Goal: Navigation & Orientation: Find specific page/section

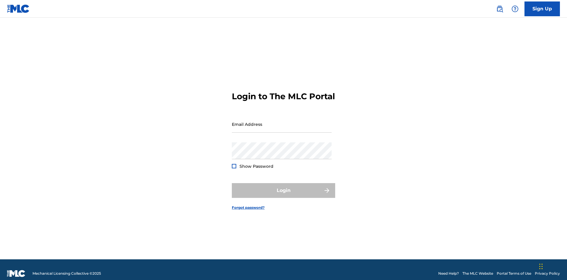
scroll to position [8, 0]
click at [282, 121] on input "Email Address" at bounding box center [282, 124] width 100 height 17
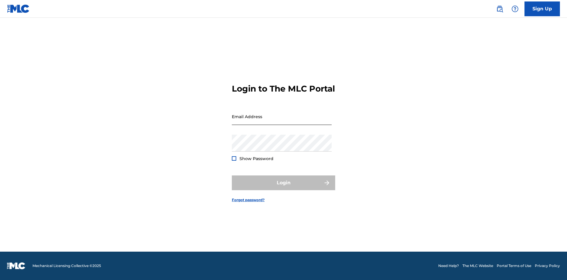
scroll to position [8, 0]
type input "[EMAIL_ADDRESS][DOMAIN_NAME]"
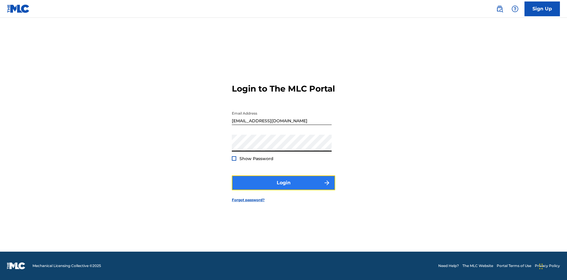
click at [283, 188] on button "Login" at bounding box center [283, 182] width 103 height 15
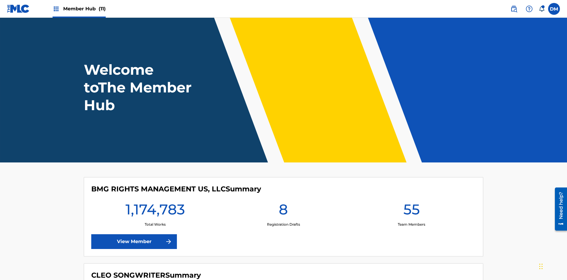
click at [84, 9] on span "Member Hub (11)" at bounding box center [84, 8] width 43 height 7
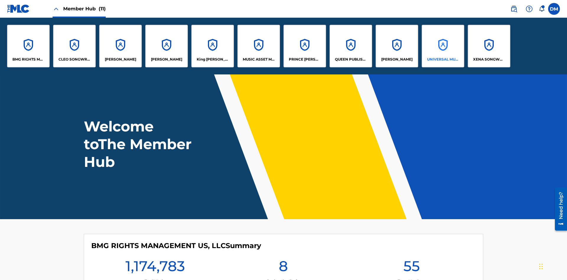
click at [442, 59] on p "UNIVERSAL MUSIC PUB GROUP" at bounding box center [443, 59] width 32 height 5
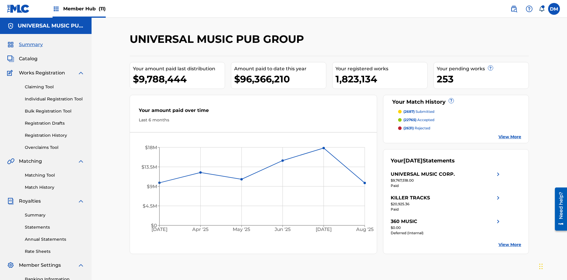
click at [30, 41] on span "Summary" at bounding box center [31, 44] width 24 height 7
click at [409, 109] on span "(2687)" at bounding box center [408, 111] width 11 height 4
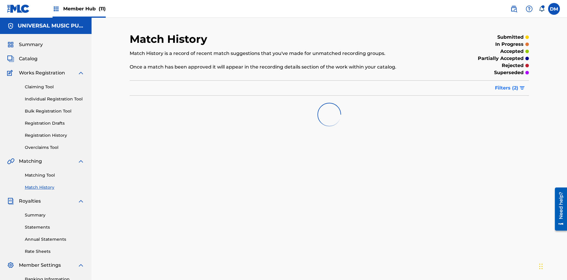
click at [507, 84] on span "Filters ( 2 )" at bounding box center [506, 87] width 23 height 7
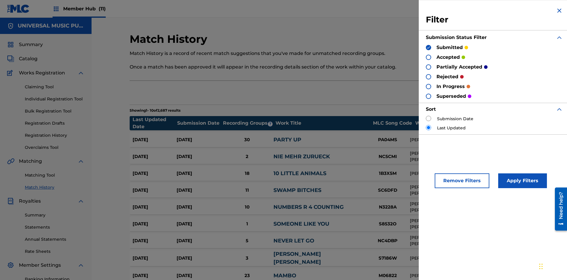
scroll to position [59, 0]
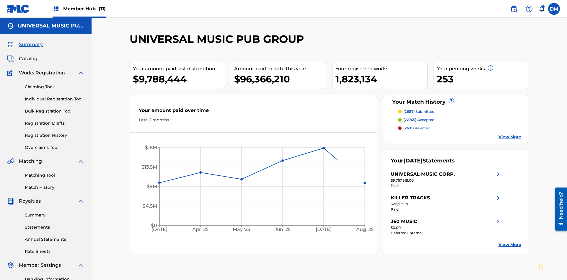
click at [409, 117] on span "(22765)" at bounding box center [409, 119] width 13 height 4
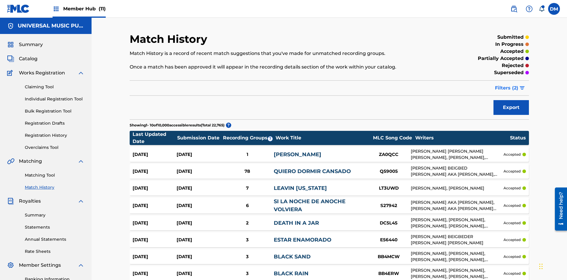
click at [507, 84] on span "Filters ( 2 )" at bounding box center [506, 87] width 23 height 7
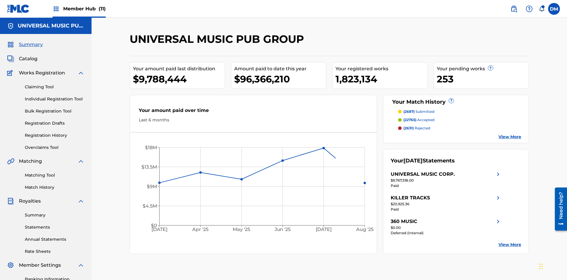
click at [408, 126] on span "(2631)" at bounding box center [408, 128] width 10 height 4
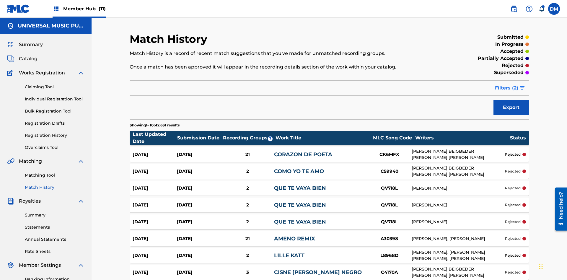
click at [507, 84] on span "Filters ( 2 )" at bounding box center [506, 87] width 23 height 7
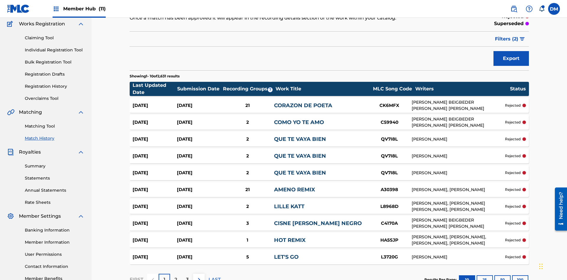
click at [0, 0] on img at bounding box center [0, 0] width 0 height 0
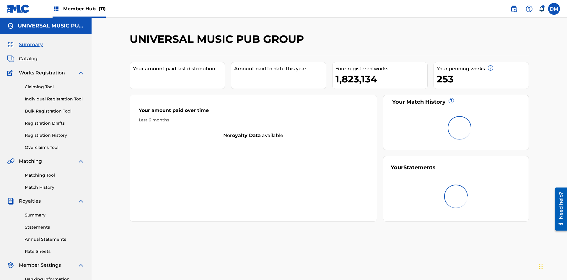
scroll to position [37, 0]
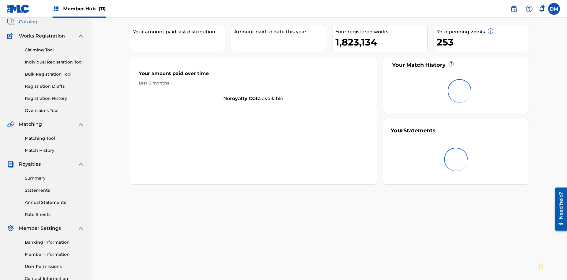
click at [28, 25] on span "Catalog" at bounding box center [28, 21] width 19 height 7
